Goal: Communication & Community: Answer question/provide support

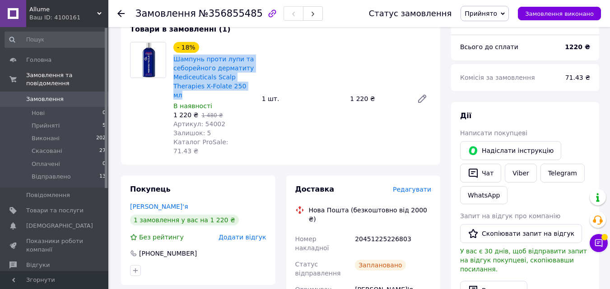
scroll to position [90, 0]
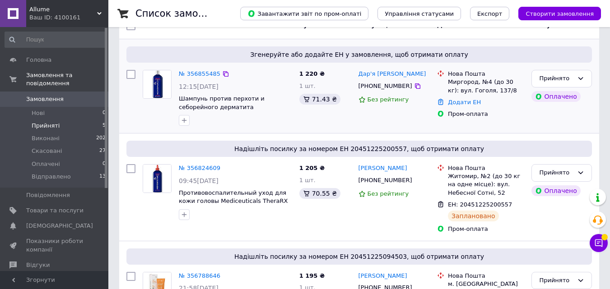
scroll to position [90, 0]
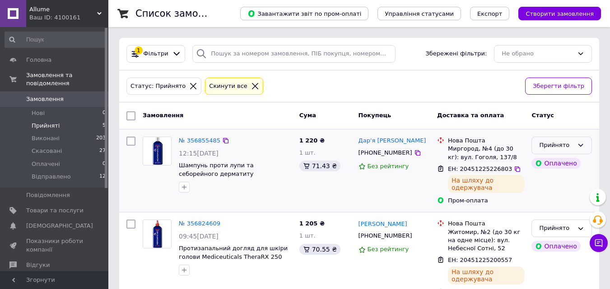
click at [574, 145] on div "Прийнято" at bounding box center [561, 146] width 60 height 18
click at [549, 212] on li "Відправлено" at bounding box center [562, 213] width 60 height 17
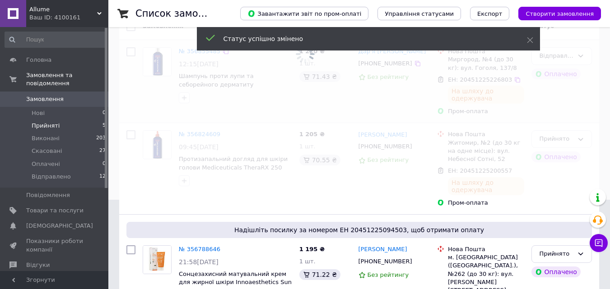
scroll to position [90, 0]
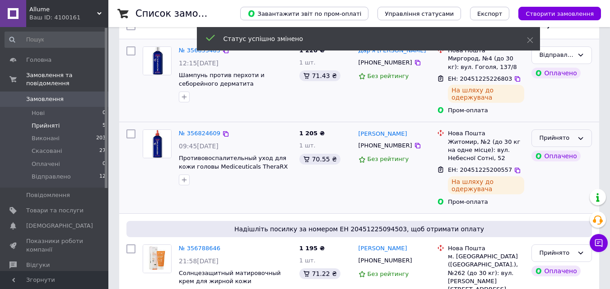
click at [581, 138] on icon at bounding box center [580, 138] width 7 height 7
click at [550, 208] on li "Відправлено" at bounding box center [562, 207] width 60 height 17
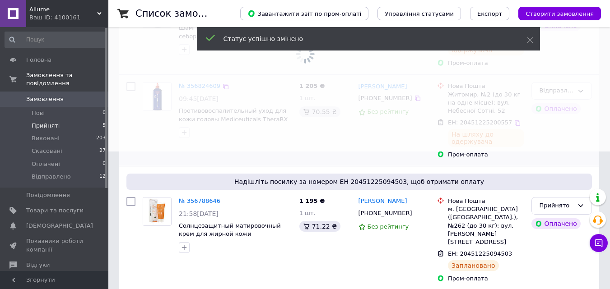
scroll to position [226, 0]
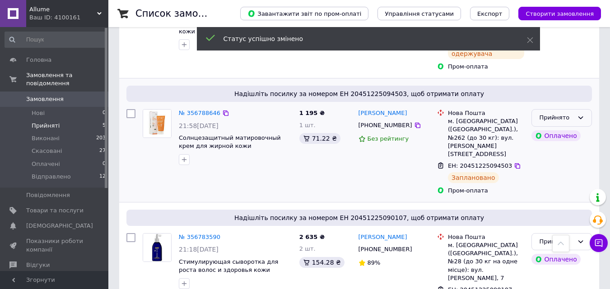
click at [577, 119] on icon at bounding box center [580, 117] width 7 height 7
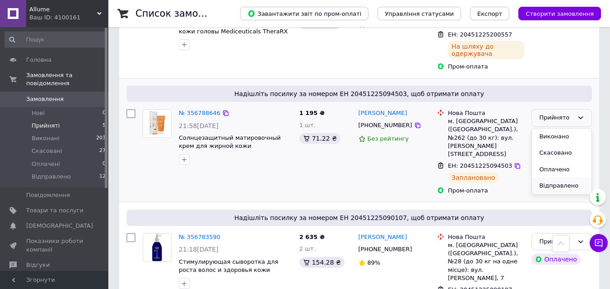
click at [556, 189] on li "Відправлено" at bounding box center [562, 186] width 60 height 17
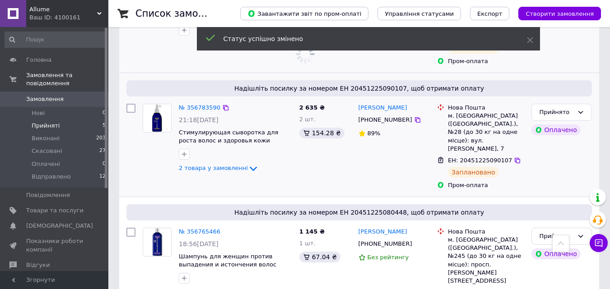
scroll to position [357, 0]
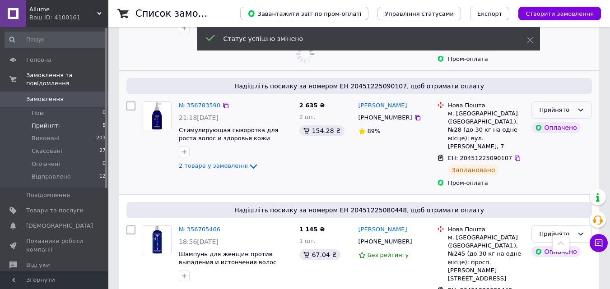
click at [579, 107] on icon at bounding box center [580, 110] width 7 height 7
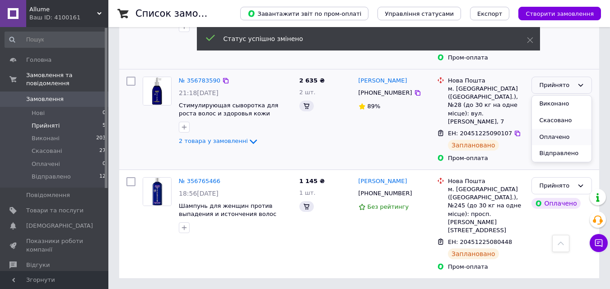
click at [556, 94] on div "Прийнято Виконано Скасовано Оплачено Відправлено" at bounding box center [561, 86] width 60 height 18
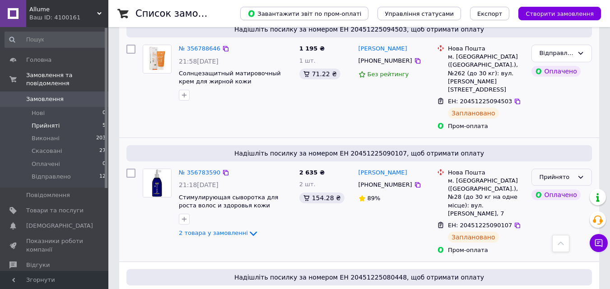
scroll to position [332, 0]
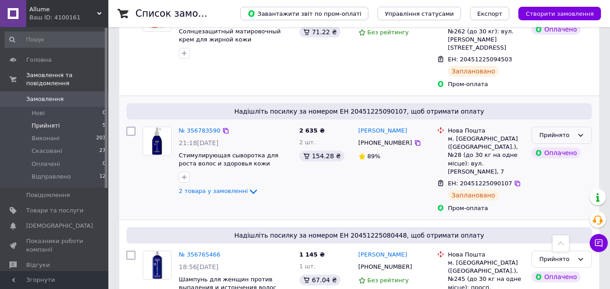
click at [578, 132] on icon at bounding box center [580, 135] width 7 height 7
click at [549, 195] on li "Відправлено" at bounding box center [562, 203] width 60 height 17
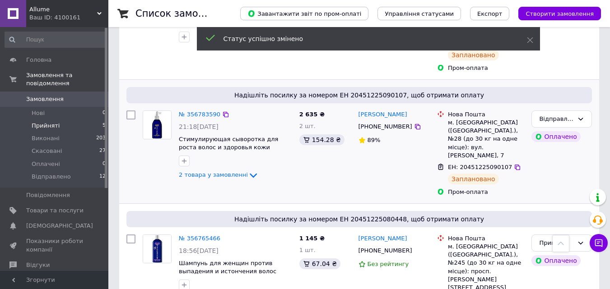
scroll to position [357, 0]
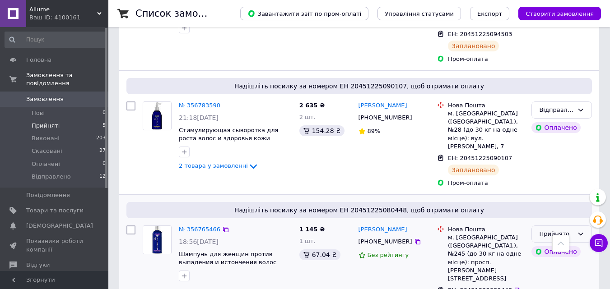
click at [551, 230] on div "Прийнято" at bounding box center [556, 234] width 34 height 9
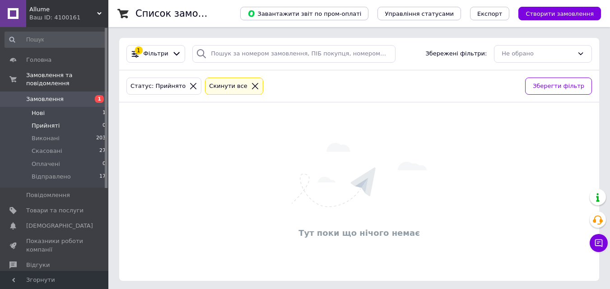
scroll to position [3, 0]
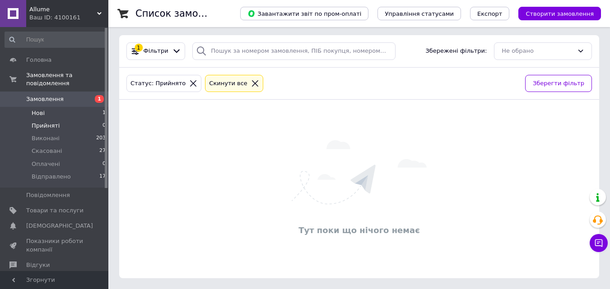
click at [41, 109] on span "Нові" at bounding box center [38, 113] width 13 height 8
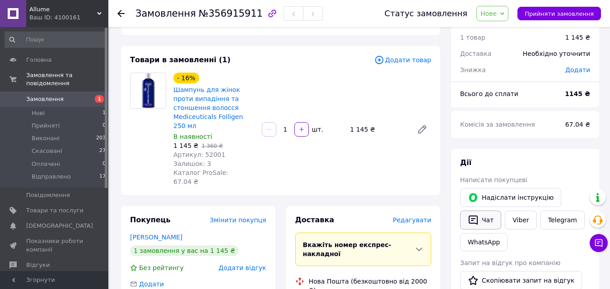
scroll to position [45, 0]
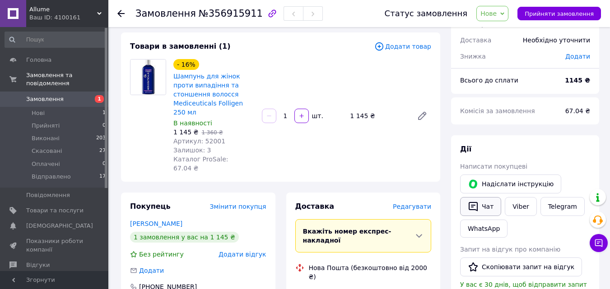
click at [488, 209] on button "Чат" at bounding box center [480, 206] width 41 height 19
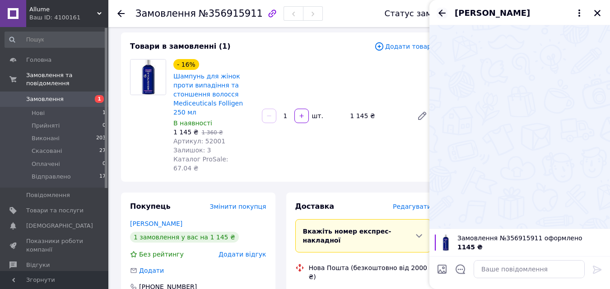
click at [441, 10] on icon "Назад" at bounding box center [441, 12] width 7 height 7
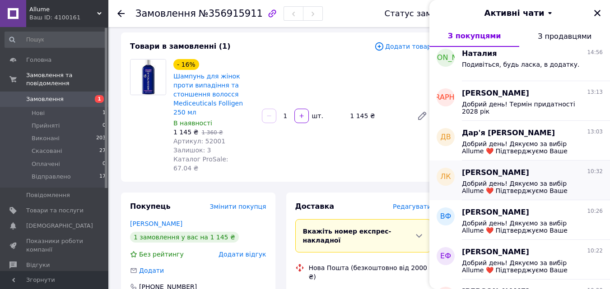
click at [500, 197] on div "Любов Кірейчикова 10:32 Добрий день! Дякуємо за вибір Allume ❤️ Підтверджуємо В…" at bounding box center [536, 181] width 148 height 40
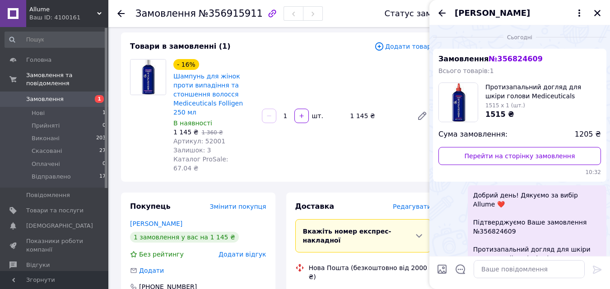
scroll to position [109, 0]
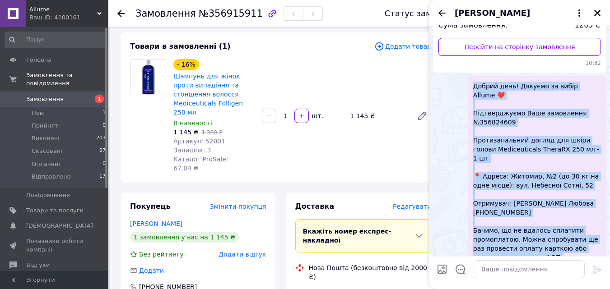
drag, startPoint x: 518, startPoint y: 239, endPoint x: 470, endPoint y: 86, distance: 159.7
click at [470, 86] on div "Добрий день! Дякуємо за вибір Allume ❤️ Підтверджуємо Ваше замовлення №35682460…" at bounding box center [537, 199] width 139 height 246
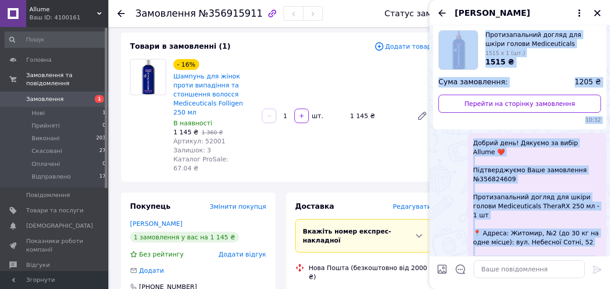
scroll to position [0, 0]
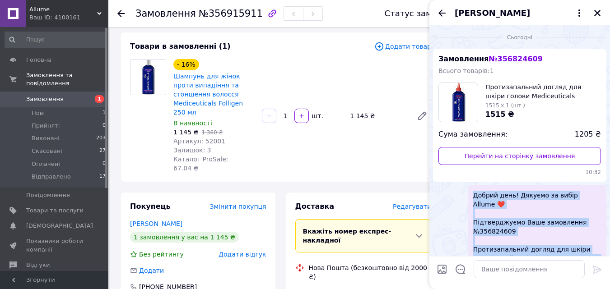
drag, startPoint x: 565, startPoint y: 235, endPoint x: 473, endPoint y: 196, distance: 100.2
copy span "Добрий день! Дякуємо за вибір Allume ❤️ Підтверджуємо Ваше замовлення №35682460…"
click at [599, 13] on icon "Закрити" at bounding box center [597, 13] width 8 height 8
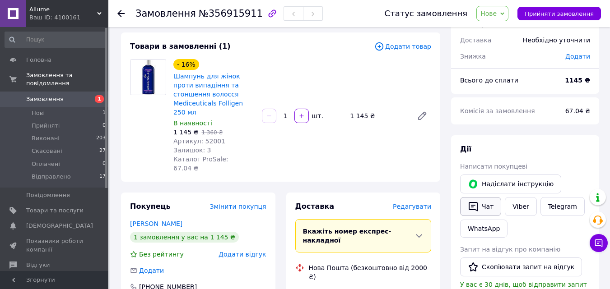
click at [482, 210] on button "Чат" at bounding box center [480, 206] width 41 height 19
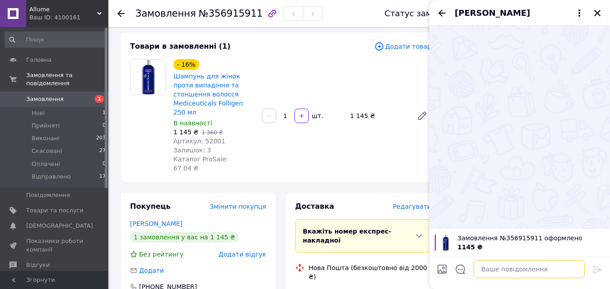
click at [480, 272] on textarea at bounding box center [528, 269] width 111 height 18
paste textarea "Добрий день! Дякуємо за вибір Allume ❤️ Підтверджуємо Ваше замовлення №35682460…"
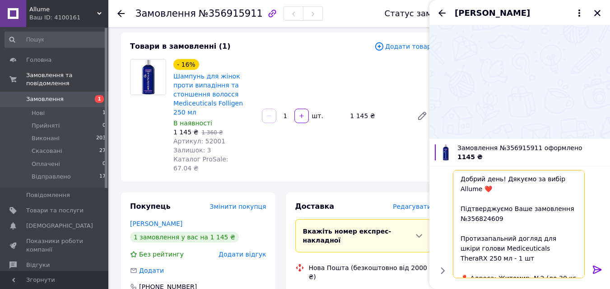
scroll to position [148, 0]
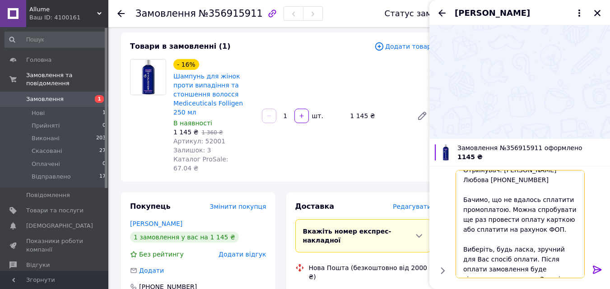
drag, startPoint x: 550, startPoint y: 220, endPoint x: 463, endPoint y: 220, distance: 86.2
click at [463, 220] on textarea "Добрий день! Дякуємо за вибір Allume ❤️ Підтверджуємо Ваше замовлення №35682460…" at bounding box center [519, 224] width 129 height 108
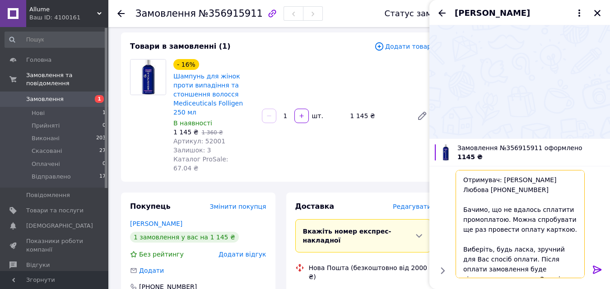
drag, startPoint x: 505, startPoint y: 250, endPoint x: 459, endPoint y: 237, distance: 47.4
click at [459, 237] on textarea "Добрий день! Дякуємо за вибір Allume ❤️ Підтверджуємо Ваше замовлення №35682460…" at bounding box center [519, 224] width 129 height 108
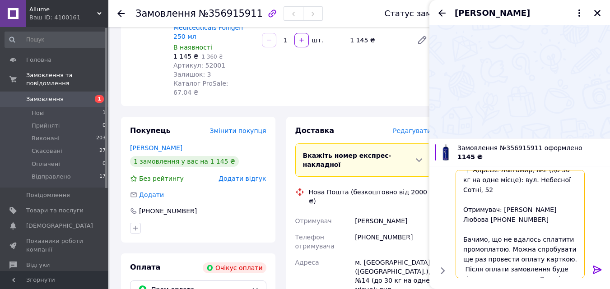
scroll to position [135, 0]
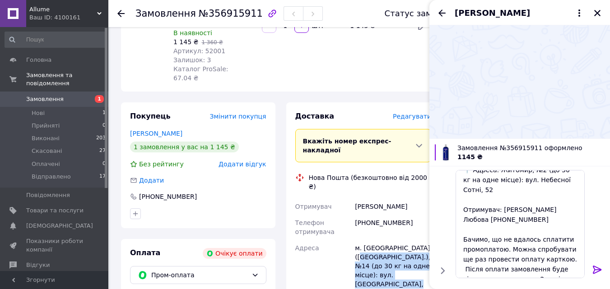
drag, startPoint x: 388, startPoint y: 250, endPoint x: 360, endPoint y: 221, distance: 40.5
click at [360, 240] on div "м. Черкаси (Черкаська обл.), №14 (до 30 кг на одне місце): вул. Благовісна, 372…" at bounding box center [393, 275] width 80 height 70
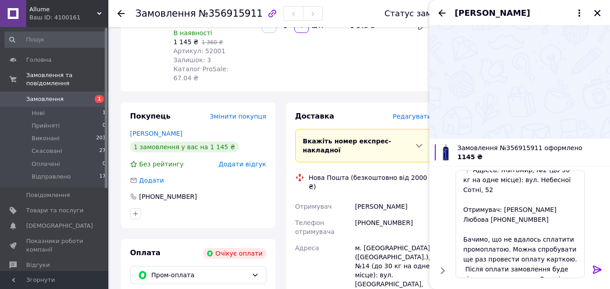
click at [408, 215] on div "+380635824797" at bounding box center [393, 227] width 80 height 25
drag, startPoint x: 408, startPoint y: 185, endPoint x: 356, endPoint y: 186, distance: 51.5
click at [356, 215] on div "+380635824797" at bounding box center [393, 227] width 80 height 25
copy div "+380635824797"
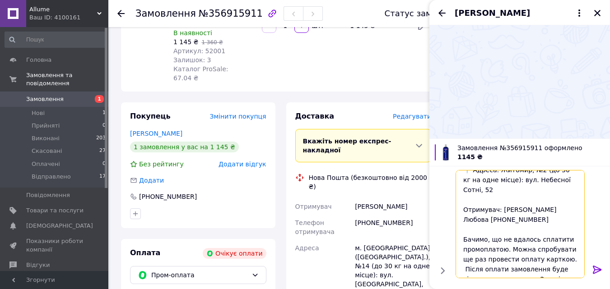
drag, startPoint x: 492, startPoint y: 213, endPoint x: 463, endPoint y: 212, distance: 29.4
click at [463, 212] on textarea "Добрий день! Дякуємо за вибір Allume ❤️ Підтверджуємо Ваше замовлення №35682460…" at bounding box center [519, 224] width 129 height 108
paste textarea "635824797"
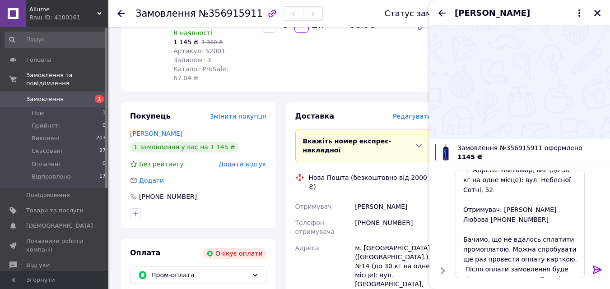
drag, startPoint x: 405, startPoint y: 168, endPoint x: 351, endPoint y: 168, distance: 54.2
click at [351, 199] on div "Отримувач Борова Людмила Телефон отримувача +380635824797 Адреса м. Черкаси (Че…" at bounding box center [363, 284] width 140 height 170
copy div "Отримувач Борова Людмила"
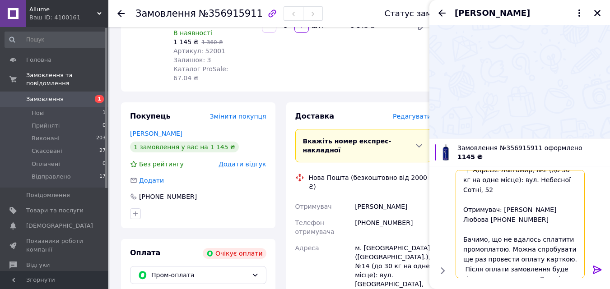
drag, startPoint x: 568, startPoint y: 198, endPoint x: 498, endPoint y: 199, distance: 70.0
click at [498, 199] on textarea "Добрий день! Дякуємо за вибір Allume ❤️ Підтверджуємо Ваше замовлення №35682460…" at bounding box center [519, 224] width 129 height 108
paste textarea "Борова Людмила"
click at [464, 209] on textarea "Добрий день! Дякуємо за вибір Allume ❤️ Підтверджуємо Ваше замовлення №35682460…" at bounding box center [519, 224] width 129 height 108
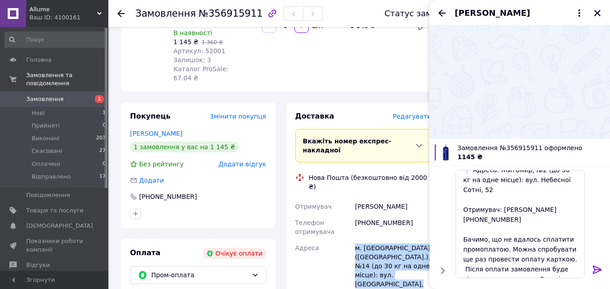
drag, startPoint x: 397, startPoint y: 248, endPoint x: 357, endPoint y: 215, distance: 51.7
click at [357, 240] on div "м. Черкаси (Черкаська обл.), №14 (до 30 кг на одне місце): вул. Благовісна, 372…" at bounding box center [393, 275] width 80 height 70
copy div "м. Черкаси (Черкаська обл.), №14 (до 30 кг на одне місце): вул. Благовісна, 372…"
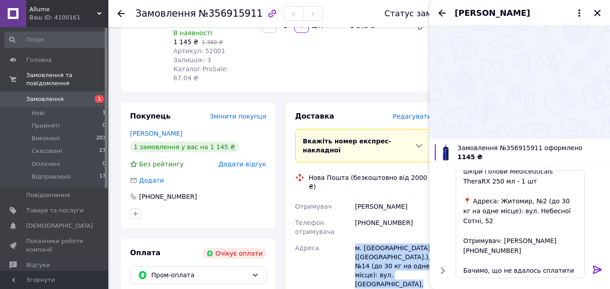
scroll to position [63, 0]
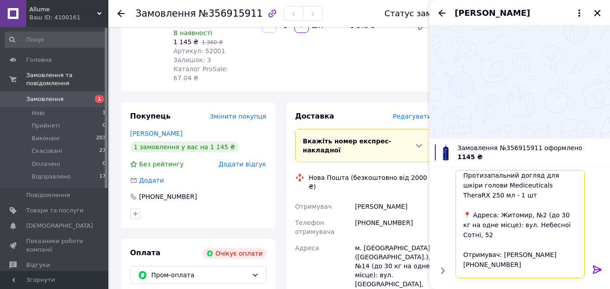
drag, startPoint x: 517, startPoint y: 222, endPoint x: 496, endPoint y: 217, distance: 22.0
click at [496, 217] on textarea "Добрий день! Дякуємо за вибір Allume ❤️ Підтверджуємо Ваше замовлення №35682460…" at bounding box center [519, 224] width 129 height 108
paste textarea ". Черкаси (Черкаська обл.), №14 (до 30 кг на одне місце): вул. Благовісна, 372/…"
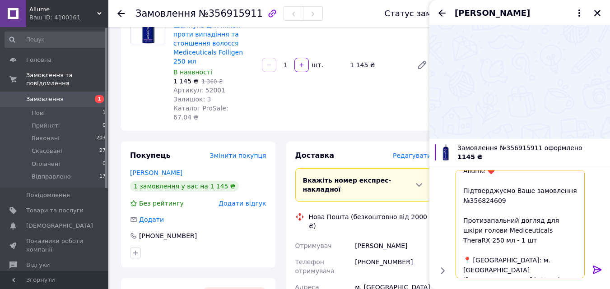
scroll to position [45, 0]
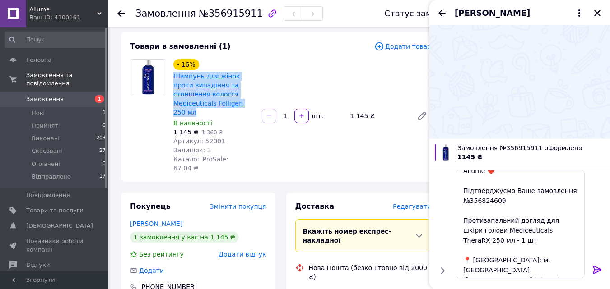
drag, startPoint x: 201, startPoint y: 99, endPoint x: 175, endPoint y: 74, distance: 35.4
click at [175, 74] on span "Шампунь для жінок проти випадіння та стоншення волосся Mediceuticals Folligen 2…" at bounding box center [213, 94] width 81 height 45
copy link "Шампунь для жінок проти випадіння та стоншення волосся Mediceuticals Folligen 2…"
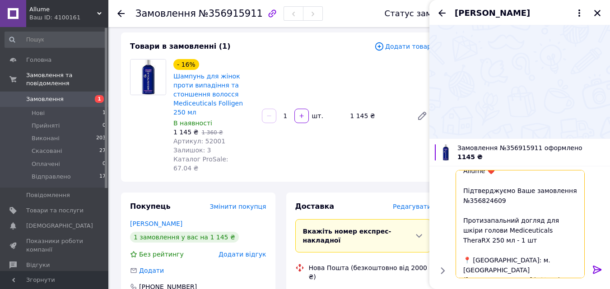
drag, startPoint x: 569, startPoint y: 230, endPoint x: 460, endPoint y: 223, distance: 109.0
click at [460, 223] on textarea "Добрий день! Дякуємо за вибір Allume ❤️ Підтверджуємо Ваше замовлення №35682460…" at bounding box center [519, 224] width 129 height 108
paste textarea "ампунь для жінок проти випадіння та стоншення волосся Mediceuticals Folligen"
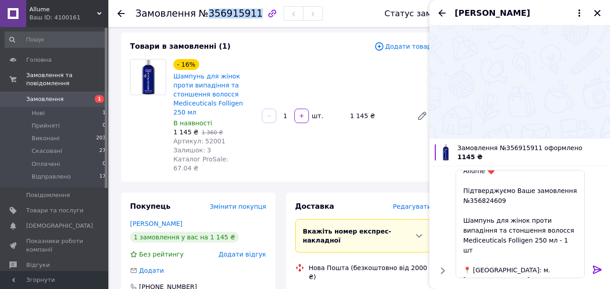
drag, startPoint x: 203, startPoint y: 15, endPoint x: 246, endPoint y: 17, distance: 43.3
click at [246, 17] on span "№356915911" at bounding box center [231, 13] width 64 height 11
copy span "356915911"
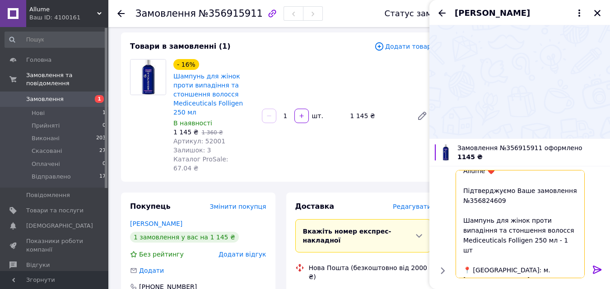
drag, startPoint x: 506, startPoint y: 203, endPoint x: 472, endPoint y: 201, distance: 34.3
click at [472, 201] on textarea "Добрий день! Дякуємо за вибір Allume ❤️ Підтверджуємо Ваше замовлення №35682460…" at bounding box center [519, 224] width 129 height 108
paste textarea "915911"
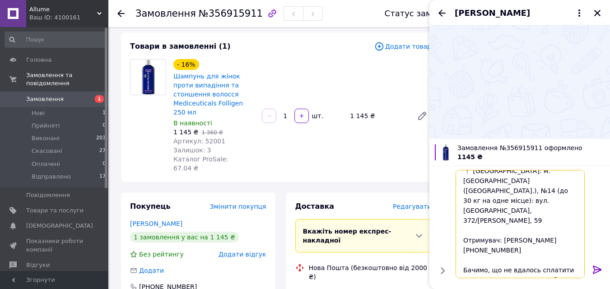
scroll to position [118, 0]
type textarea "Добрий день! Дякуємо за вибір Allume ❤️ Підтверджуємо Ваше замовлення №35691591…"
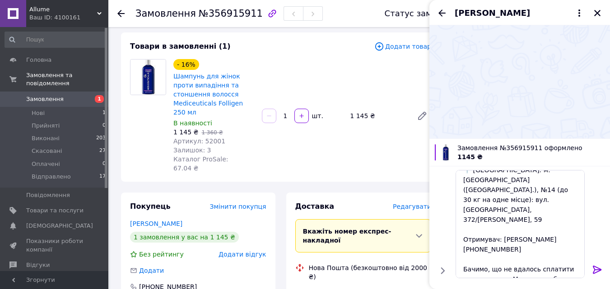
click at [597, 270] on icon at bounding box center [597, 269] width 11 height 11
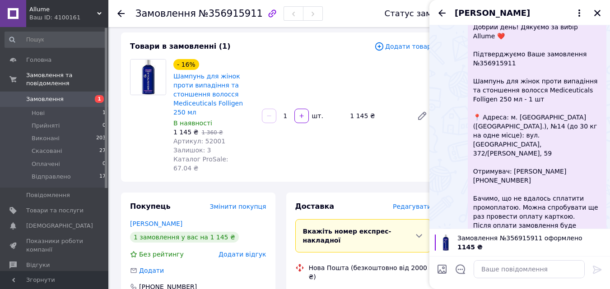
scroll to position [170, 0]
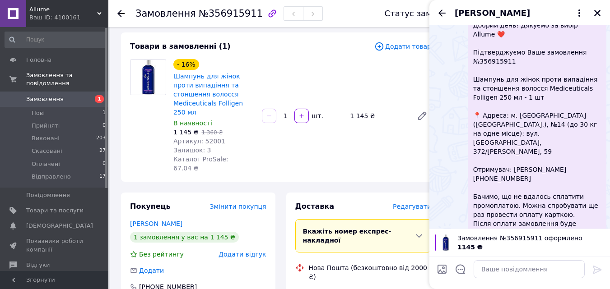
drag, startPoint x: 525, startPoint y: 185, endPoint x: 556, endPoint y: 154, distance: 43.1
click at [556, 154] on span "Добрий день! Дякуємо за вибір Allume ❤️ Підтверджуємо Ваше замовлення №35691591…" at bounding box center [537, 129] width 128 height 217
click at [541, 258] on button "Редагувати" at bounding box center [552, 267] width 108 height 18
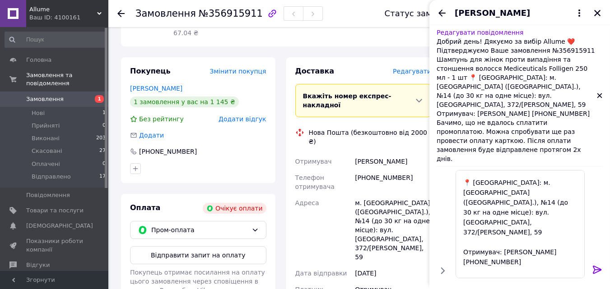
scroll to position [118, 0]
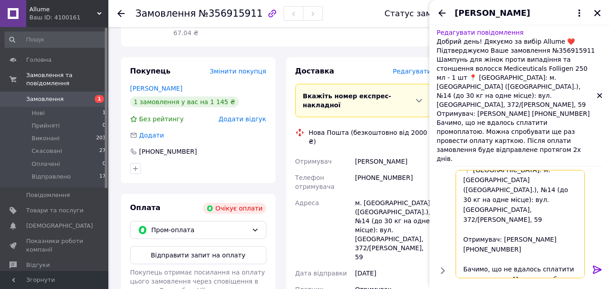
drag, startPoint x: 556, startPoint y: 249, endPoint x: 564, endPoint y: 251, distance: 9.0
click at [556, 249] on textarea "Добрий день! Дякуємо за вибір Allume ❤️ Підтверджуємо Ваше замовлення №35691591…" at bounding box center [519, 224] width 129 height 108
type textarea "Добрий день! Дякуємо за вибір Allume ❤️ Підтверджуємо Ваше замовлення №35691591…"
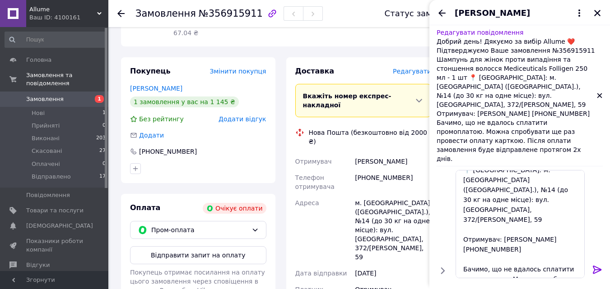
click at [598, 267] on icon at bounding box center [597, 269] width 11 height 11
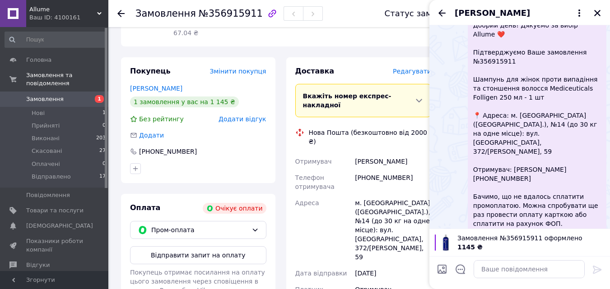
scroll to position [0, 0]
click at [596, 11] on icon "Закрити" at bounding box center [597, 13] width 8 height 8
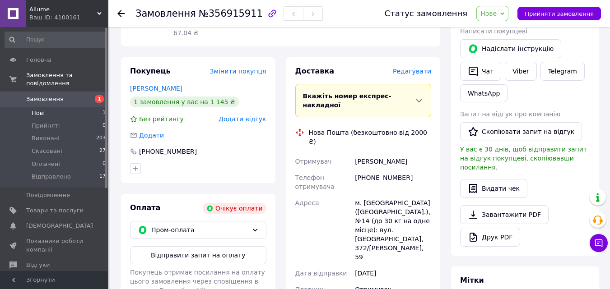
click at [40, 109] on span "Нові" at bounding box center [38, 113] width 13 height 8
